Goal: Information Seeking & Learning: Find specific fact

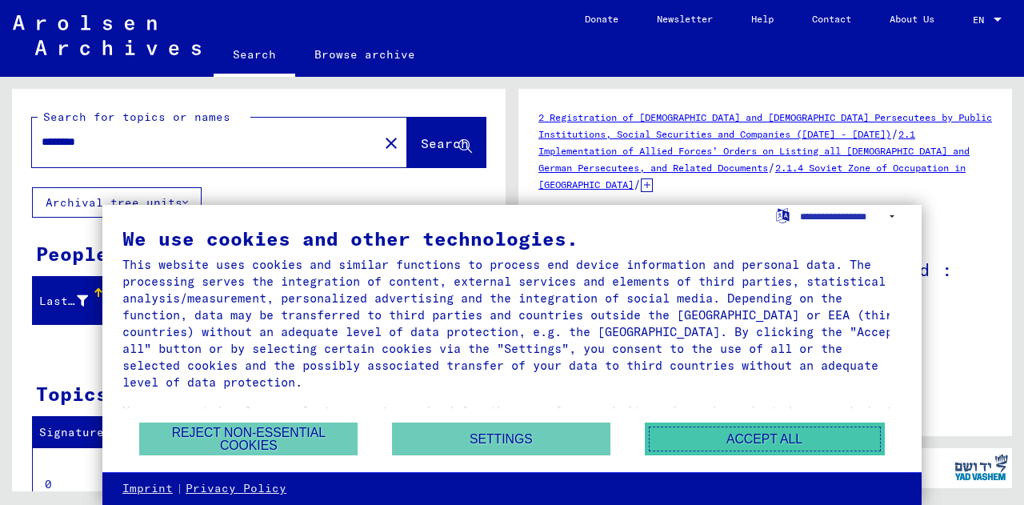
click at [777, 440] on button "Accept all" at bounding box center [765, 438] width 240 height 33
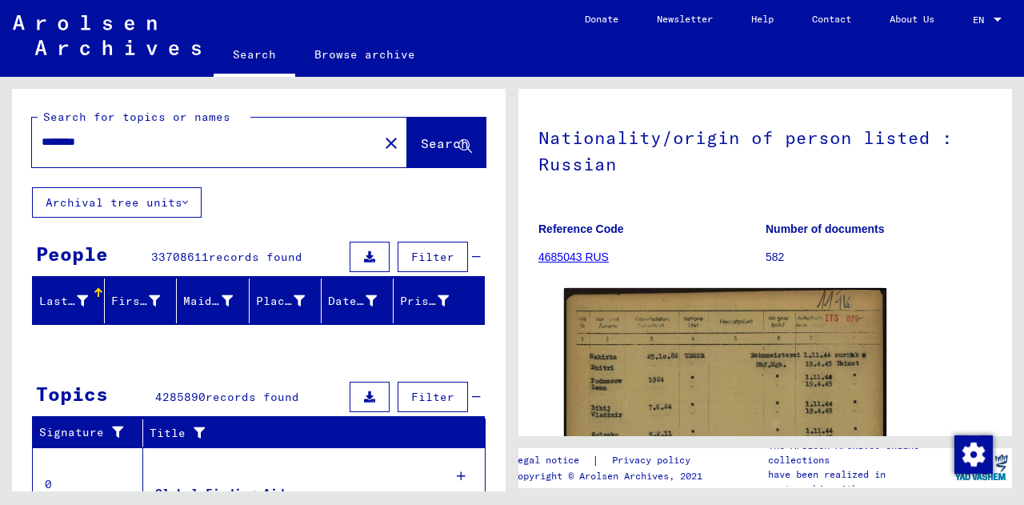
scroll to position [134, 0]
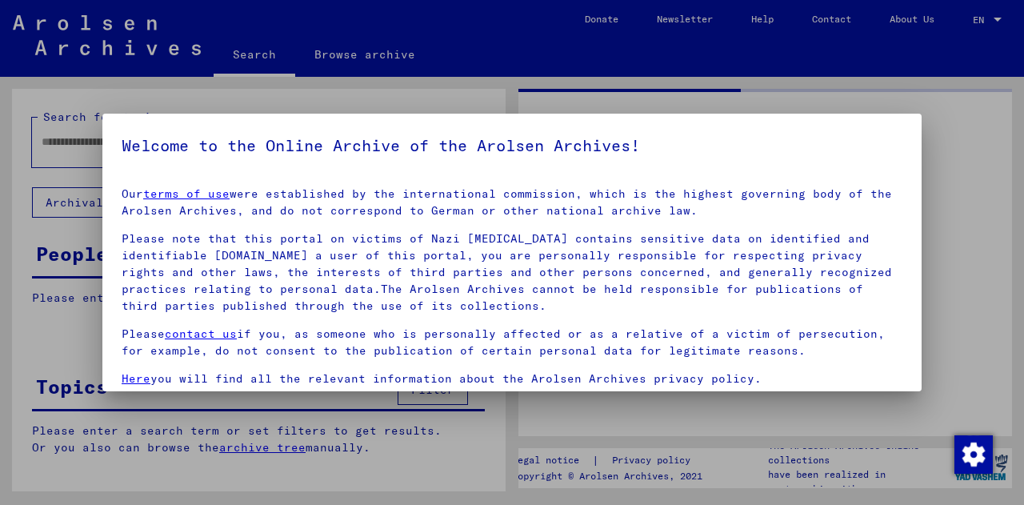
type input "********"
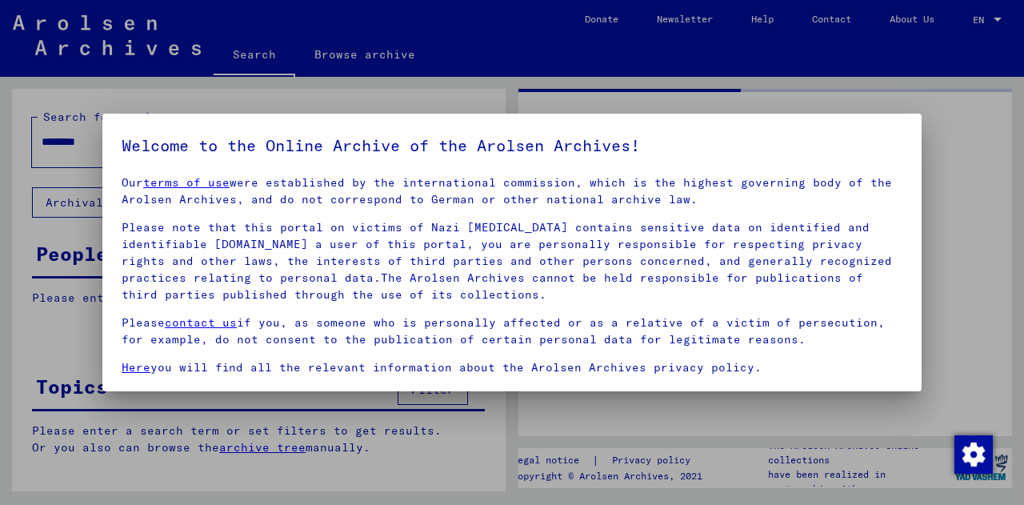
scroll to position [13, 0]
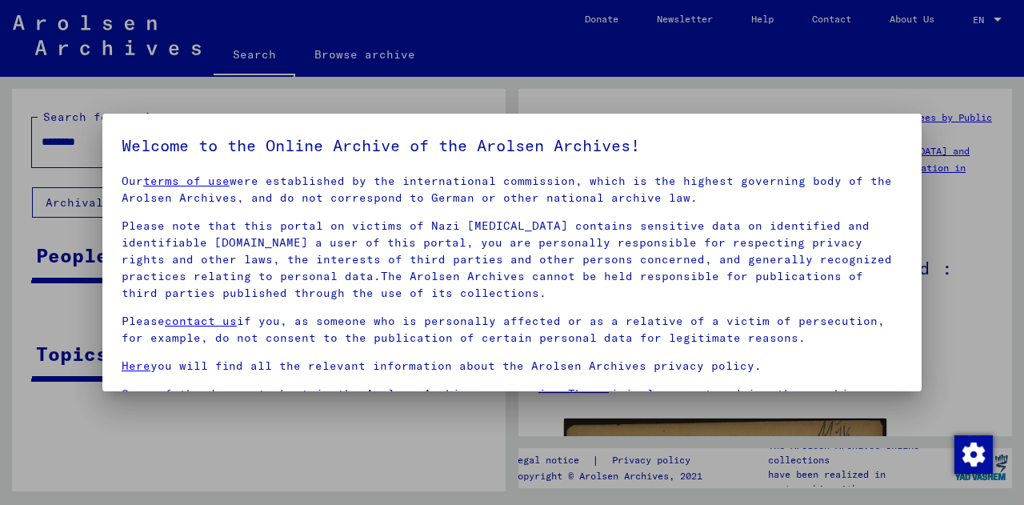
click at [993, 143] on div at bounding box center [512, 252] width 1024 height 505
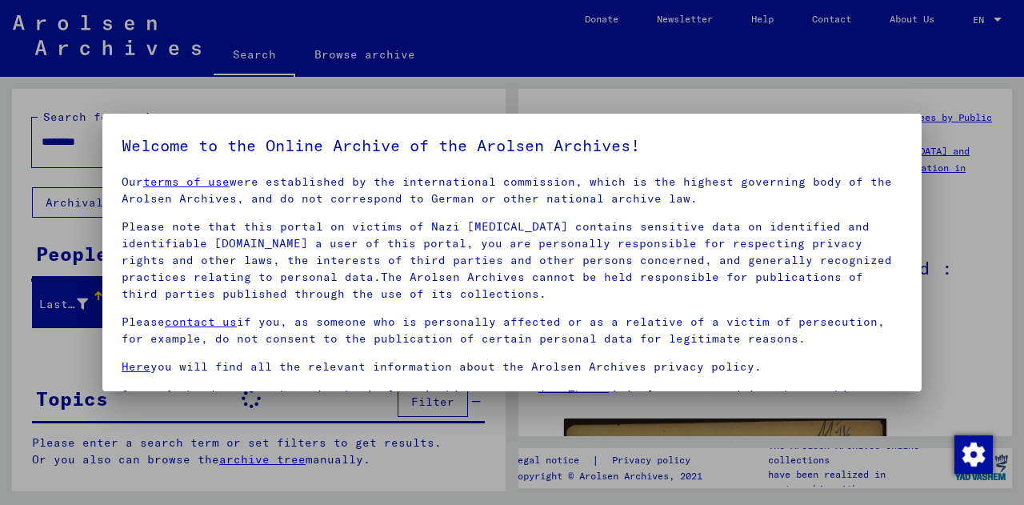
scroll to position [72, 0]
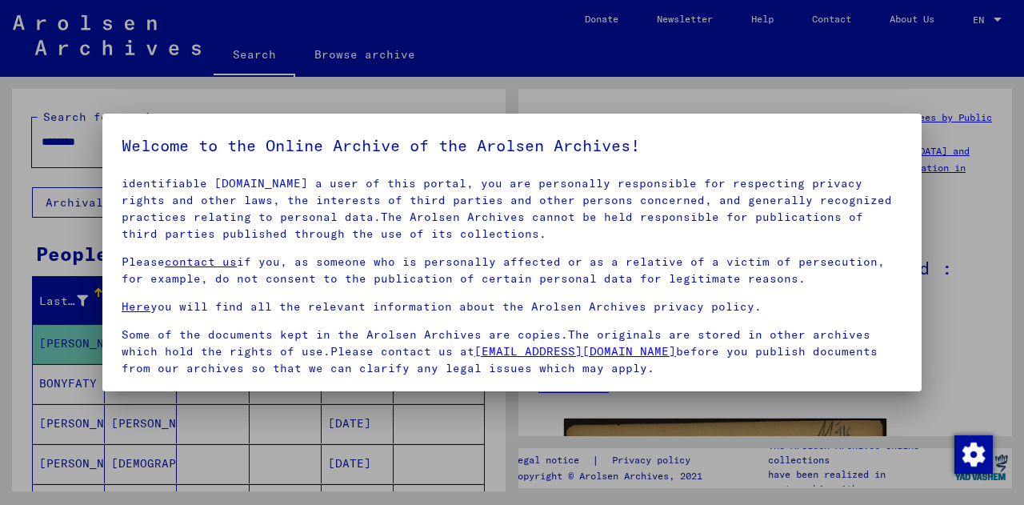
click at [626, 98] on div at bounding box center [512, 252] width 1024 height 505
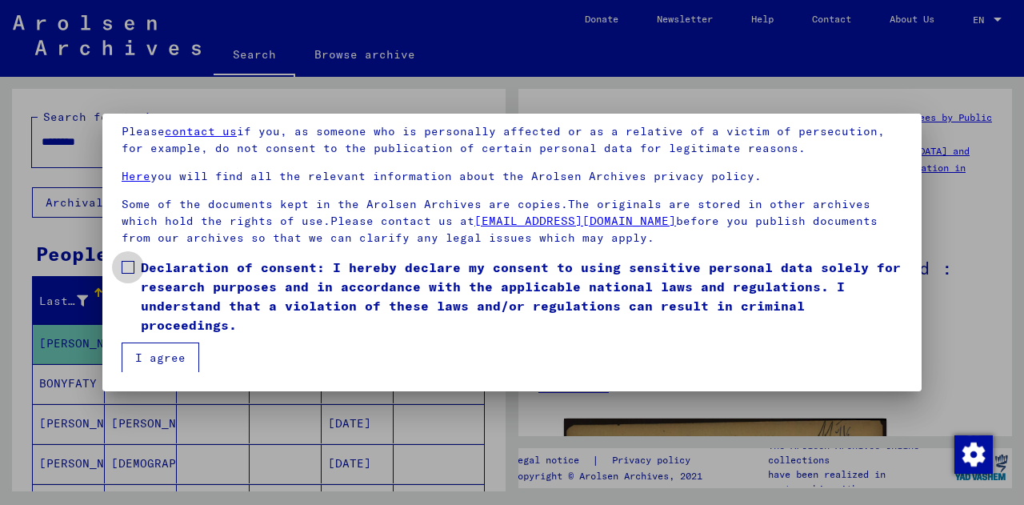
click at [131, 273] on span at bounding box center [128, 267] width 13 height 13
click at [169, 362] on button "I agree" at bounding box center [161, 357] width 78 height 30
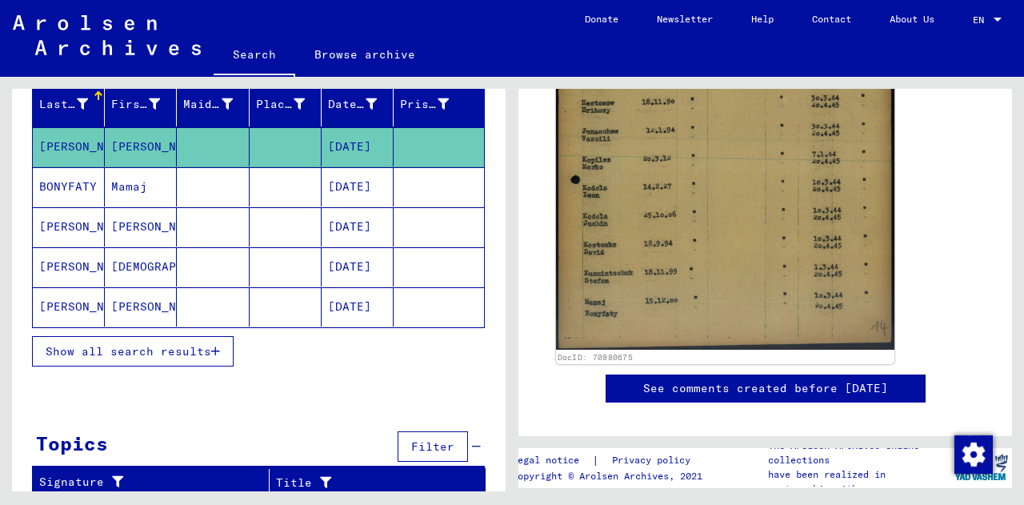
scroll to position [542, 0]
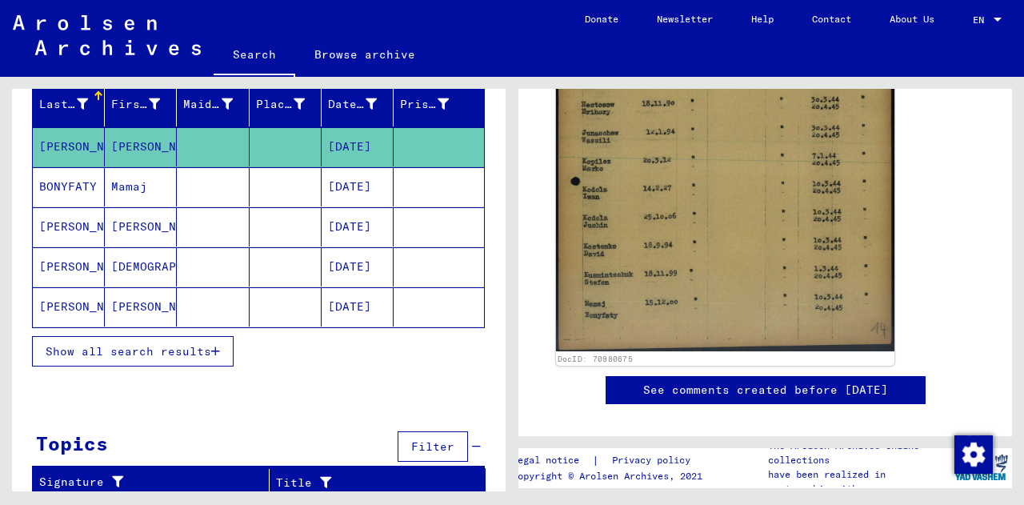
click at [684, 250] on img at bounding box center [725, 108] width 338 height 486
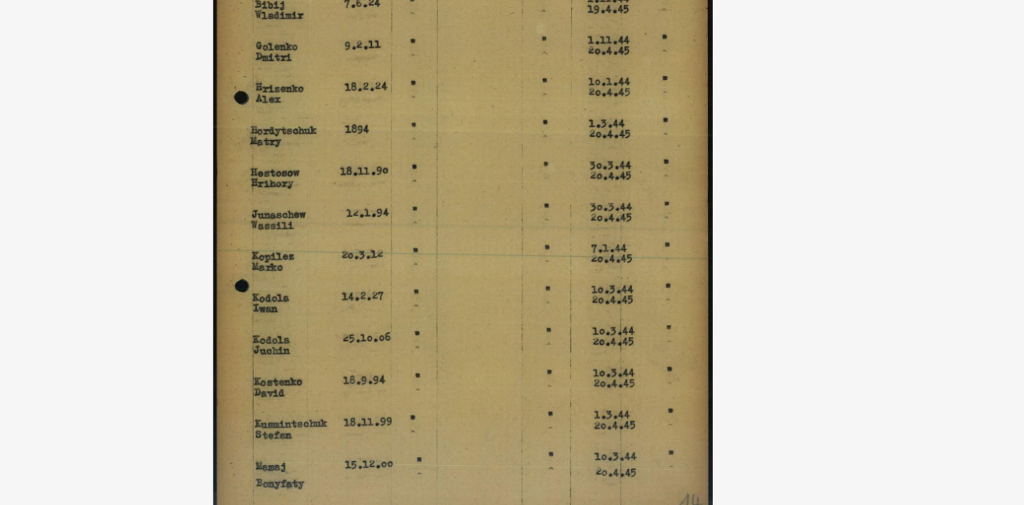
drag, startPoint x: 558, startPoint y: 244, endPoint x: 552, endPoint y: 224, distance: 20.8
click at [552, 224] on img at bounding box center [511, 212] width 819 height 345
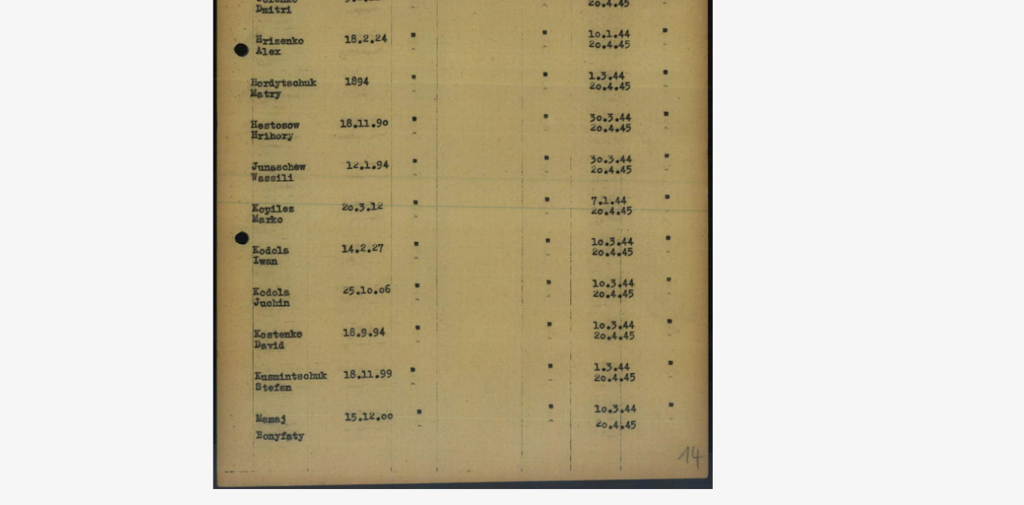
drag, startPoint x: 426, startPoint y: 298, endPoint x: 597, endPoint y: 289, distance: 170.7
click at [597, 289] on img at bounding box center [511, 212] width 819 height 345
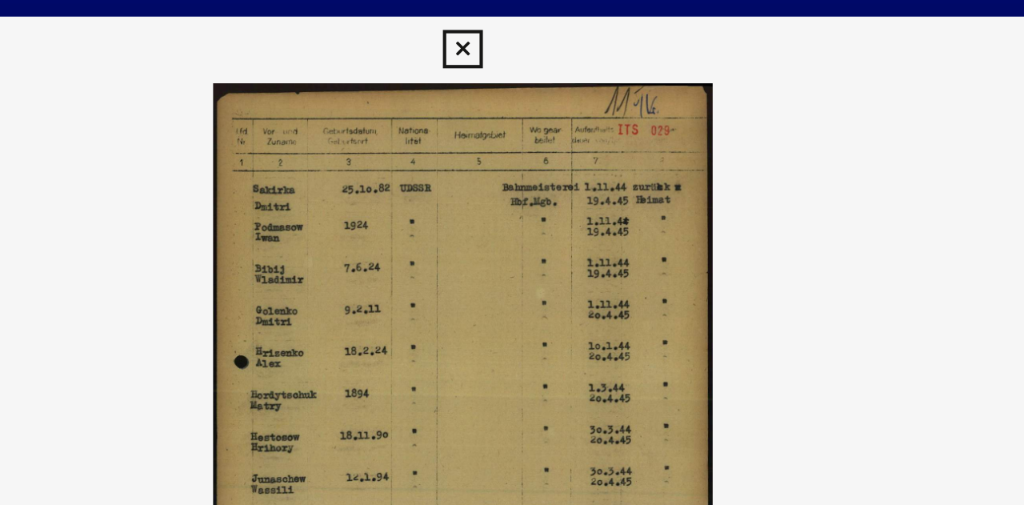
click at [511, 16] on icon at bounding box center [511, 23] width 18 height 19
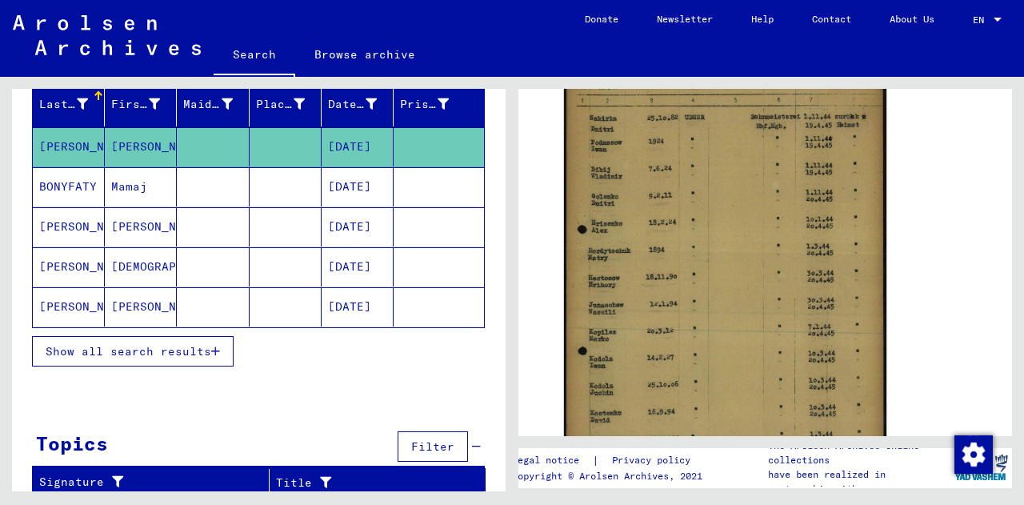
scroll to position [397, 0]
